Goal: Transaction & Acquisition: Purchase product/service

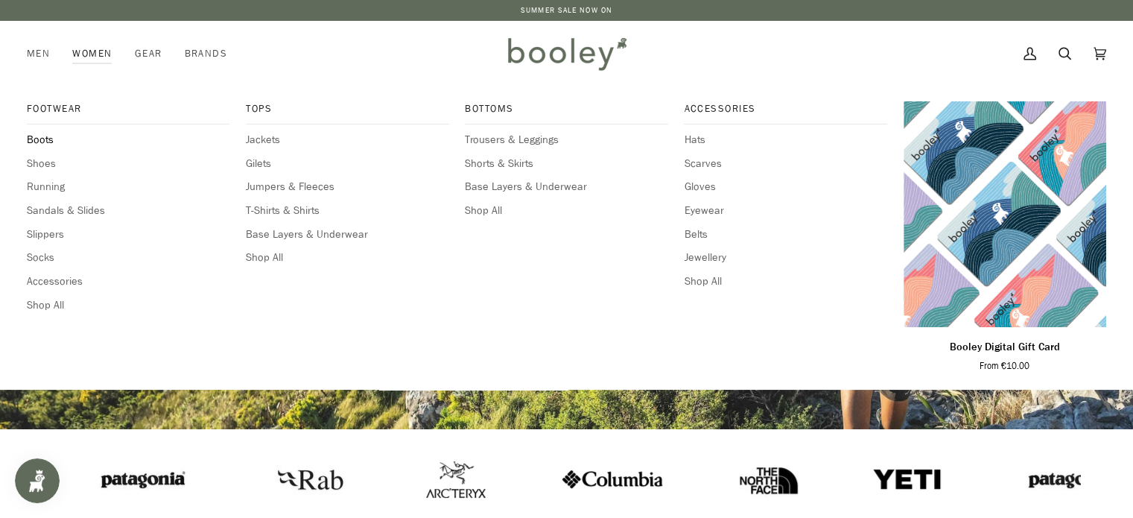
click at [40, 139] on span "Boots" at bounding box center [128, 140] width 203 height 16
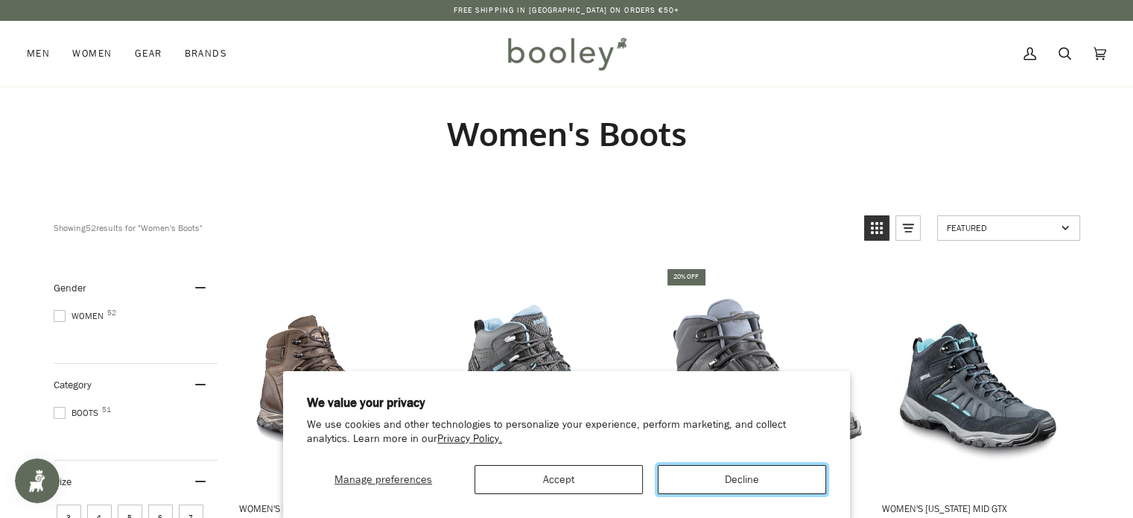
click at [734, 472] on button "Decline" at bounding box center [742, 479] width 168 height 29
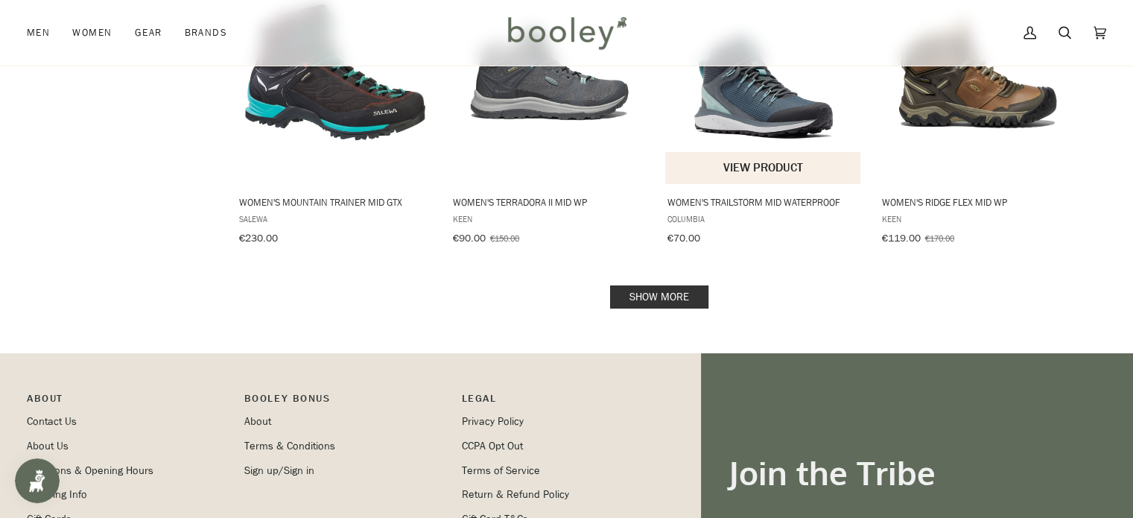
scroll to position [1564, 0]
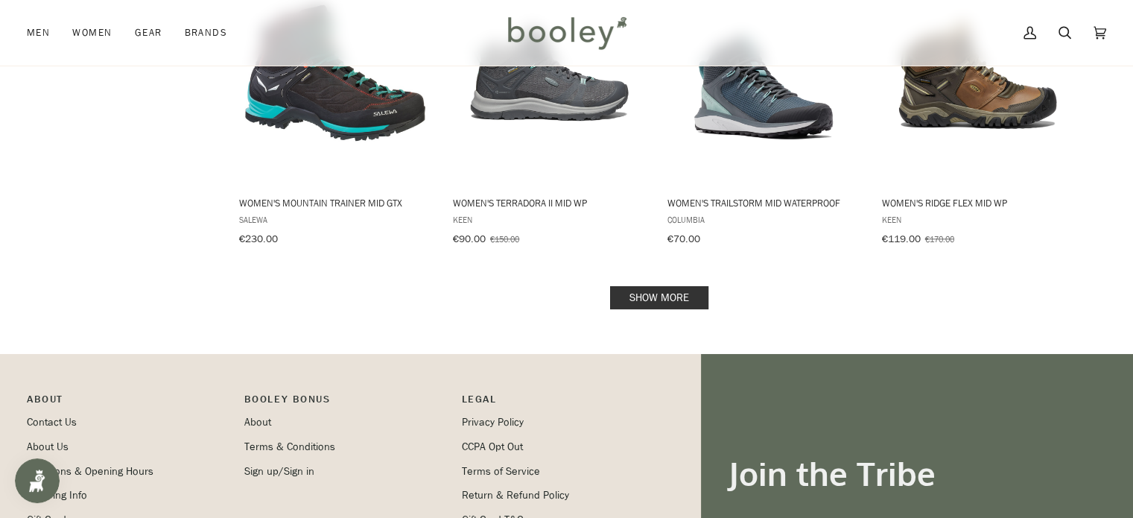
click at [650, 287] on link "Show more" at bounding box center [659, 297] width 98 height 23
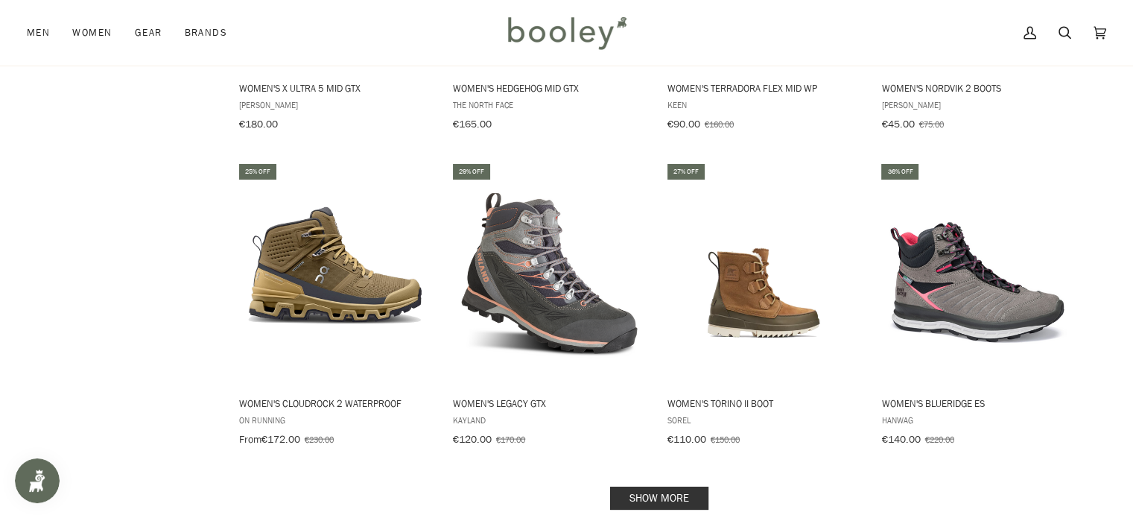
scroll to position [2979, 0]
click at [656, 486] on link "Show more" at bounding box center [659, 497] width 98 height 23
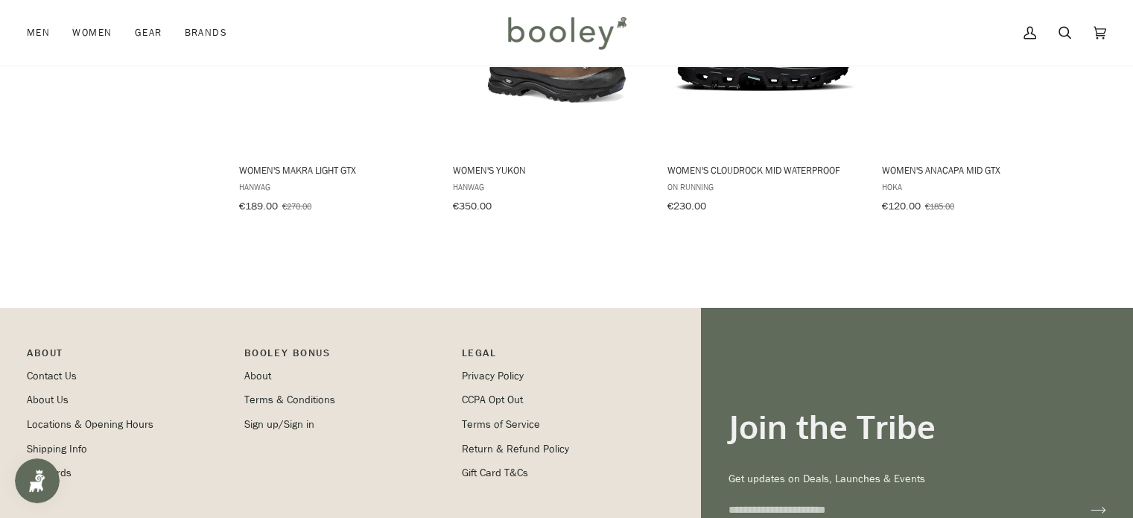
scroll to position [4169, 0]
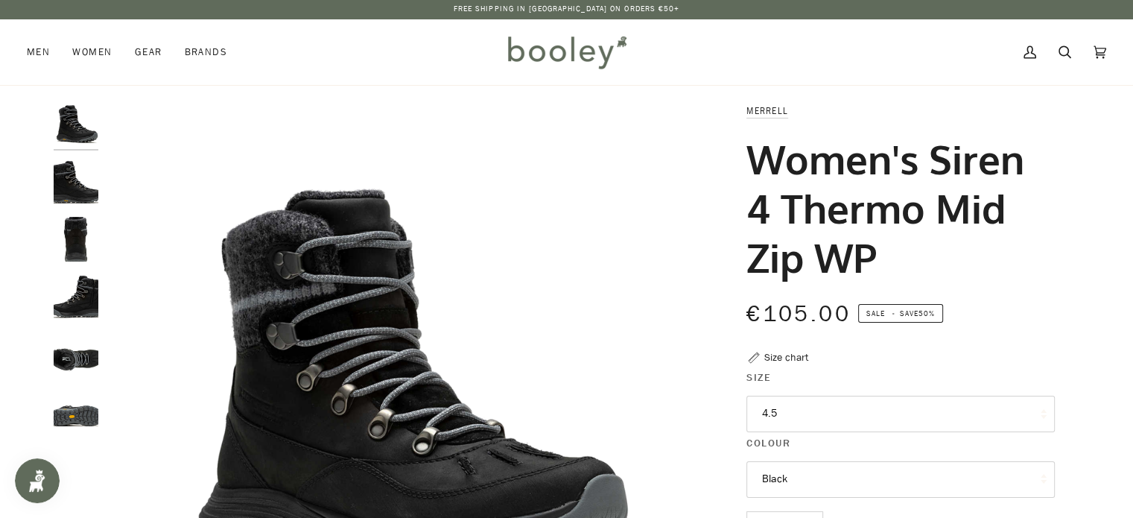
scroll to position [1, 0]
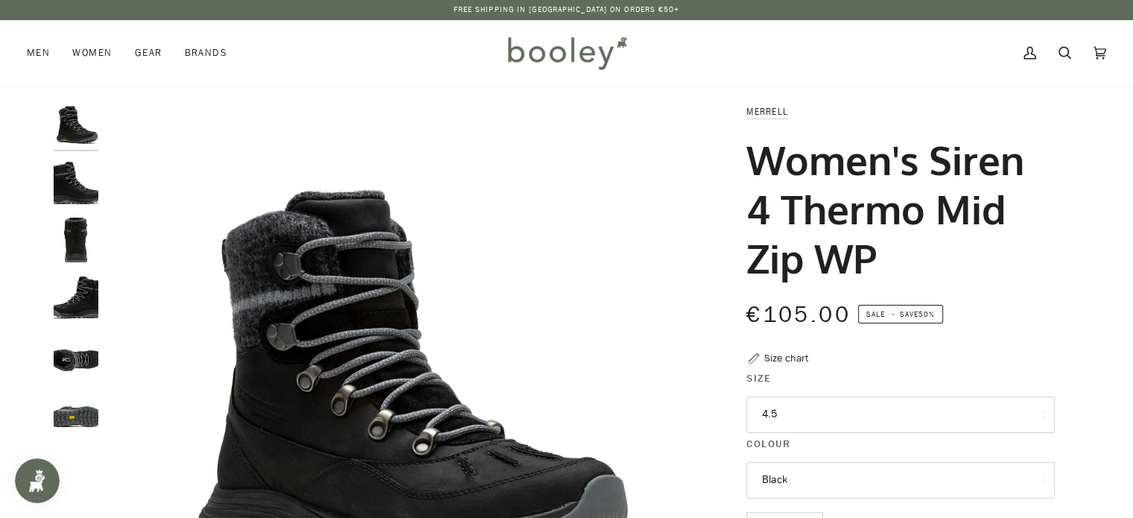
click at [69, 187] on img "Merrell Women's Siren 4 Thermo Mid Zip WP Black - Booley Galway" at bounding box center [76, 183] width 45 height 45
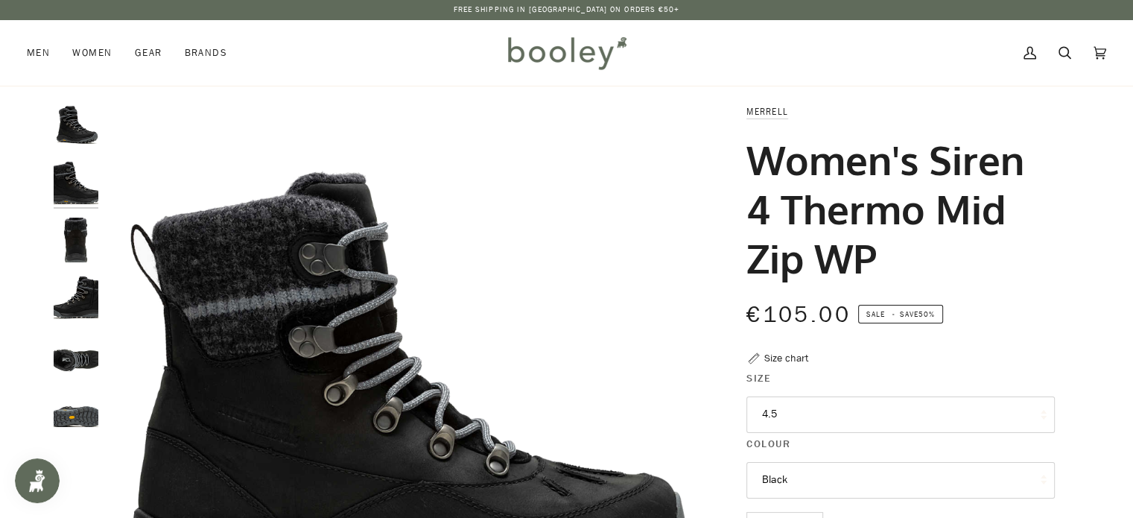
click at [77, 246] on img "Merrell Women's Siren 4 Thermo Mid Zip WP Black - Booley Galway" at bounding box center [76, 240] width 45 height 45
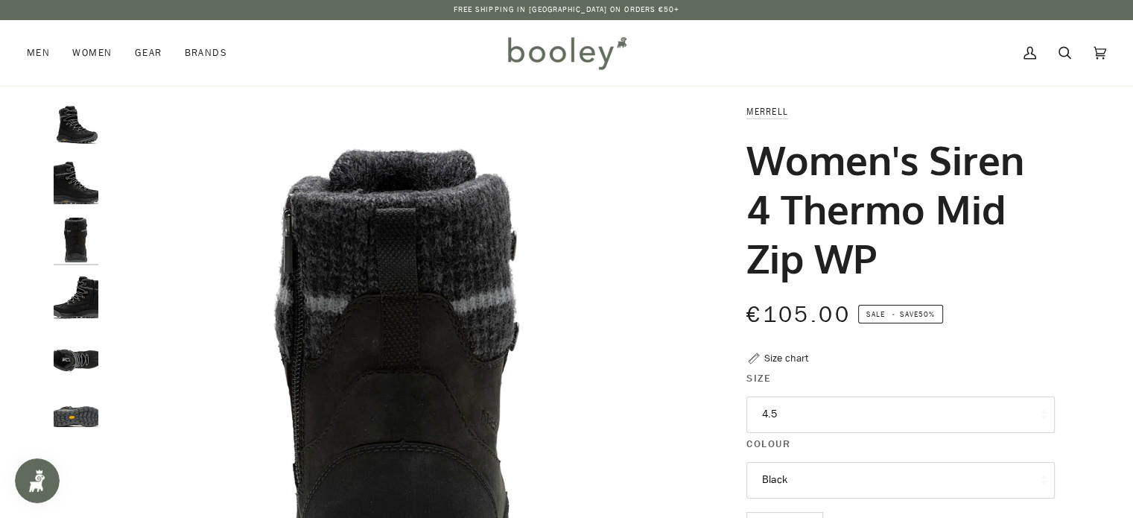
click at [86, 300] on img "Merrell Women's Siren 4 Thermo Mid Zip WP Black - Booley Galway" at bounding box center [76, 297] width 45 height 45
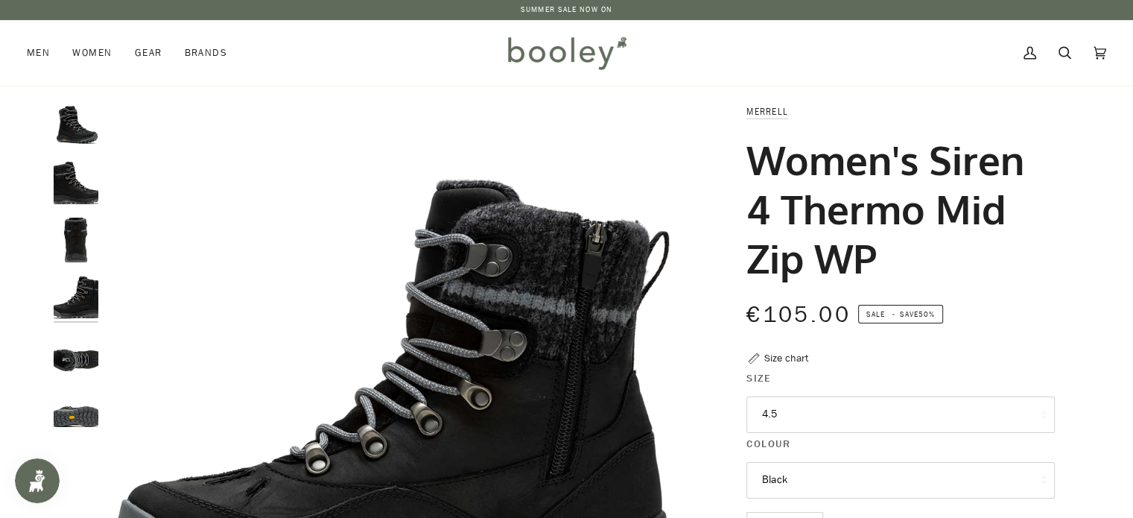
click at [841, 416] on button "4.5" at bounding box center [900, 414] width 308 height 37
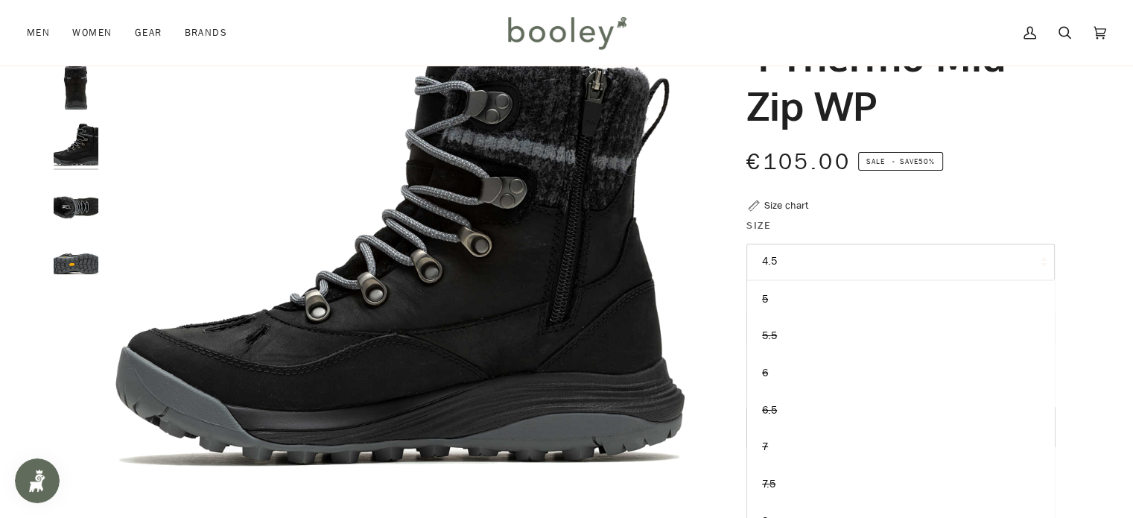
scroll to position [155, 0]
